Goal: Information Seeking & Learning: Understand process/instructions

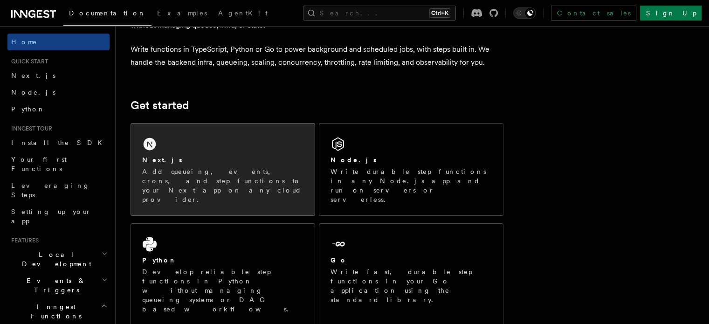
click at [194, 148] on div "Next.js Add queueing, events, crons, and step functions to your Next app on any…" at bounding box center [223, 170] width 184 height 92
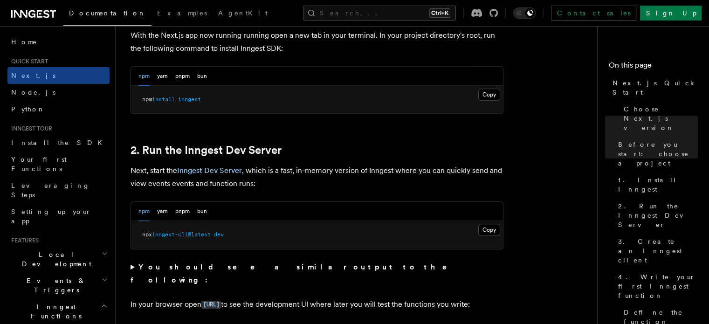
scroll to position [548, 0]
click at [489, 226] on button "Copy Copied" at bounding box center [489, 230] width 22 height 12
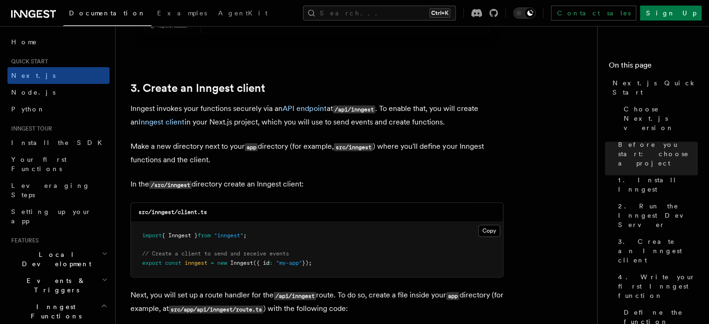
scroll to position [1111, 0]
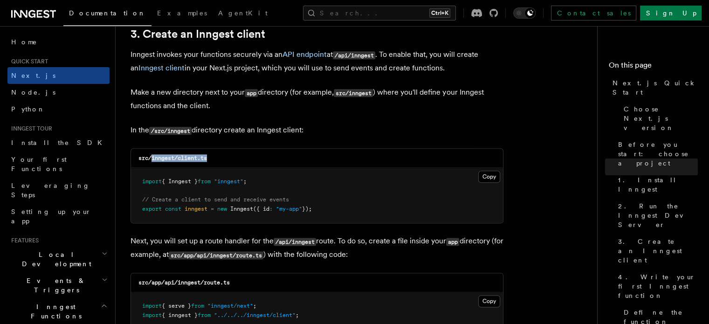
drag, startPoint x: 213, startPoint y: 156, endPoint x: 152, endPoint y: 161, distance: 60.3
click at [152, 161] on div "src/inngest/client.ts" at bounding box center [317, 158] width 372 height 19
copy code "inngest/client.ts"
click at [494, 181] on button "Copy Copied" at bounding box center [489, 177] width 22 height 12
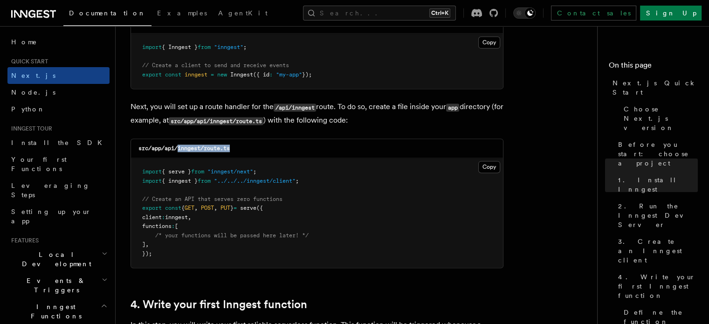
drag, startPoint x: 177, startPoint y: 151, endPoint x: 239, endPoint y: 149, distance: 61.6
click at [239, 149] on div "src/app/api/inngest/route.ts" at bounding box center [317, 148] width 372 height 19
copy code "inngest/route.ts"
click at [492, 168] on button "Copy Copied" at bounding box center [489, 167] width 22 height 12
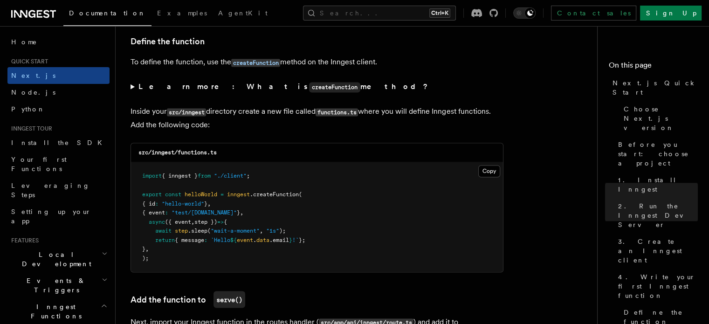
scroll to position [1587, 0]
click at [140, 178] on pre "import { inngest } from "./client" ; export const helloWorld = inngest .createF…" at bounding box center [317, 217] width 372 height 110
click at [493, 172] on button "Copy Copied" at bounding box center [489, 171] width 22 height 12
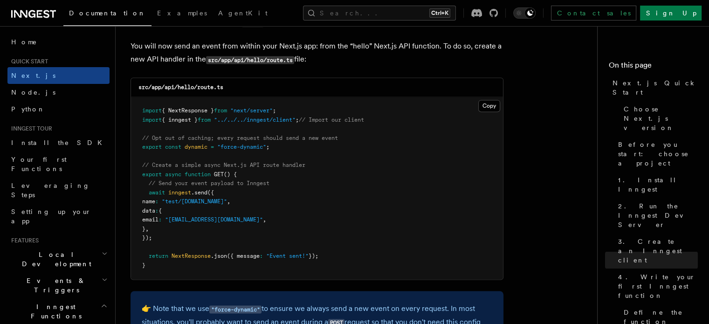
scroll to position [4885, 0]
click at [491, 107] on button "Copy Copied" at bounding box center [489, 105] width 22 height 12
click at [387, 187] on pre "import { NextResponse } from "next/server" ; import { inngest } from "../../../…" at bounding box center [317, 187] width 372 height 182
drag, startPoint x: 147, startPoint y: 195, endPoint x: 156, endPoint y: 201, distance: 10.7
click at [156, 201] on code "import { NextResponse } from "next/server" ; import { inngest } from "../../../…" at bounding box center [253, 187] width 222 height 161
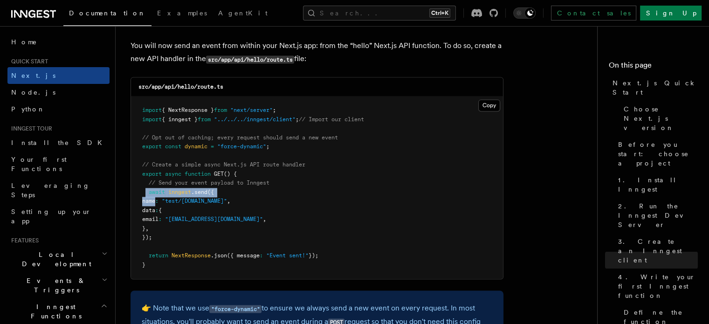
click at [155, 201] on span "name" at bounding box center [148, 201] width 13 height 7
drag, startPoint x: 148, startPoint y: 195, endPoint x: 158, endPoint y: 240, distance: 45.9
click at [158, 240] on pre "import { NextResponse } from "next/server" ; import { inngest } from "../../../…" at bounding box center [317, 187] width 372 height 182
copy code "await inngest .send ({ name : "test/hello.world" , data : { email : "testUser@e…"
